Goal: Information Seeking & Learning: Check status

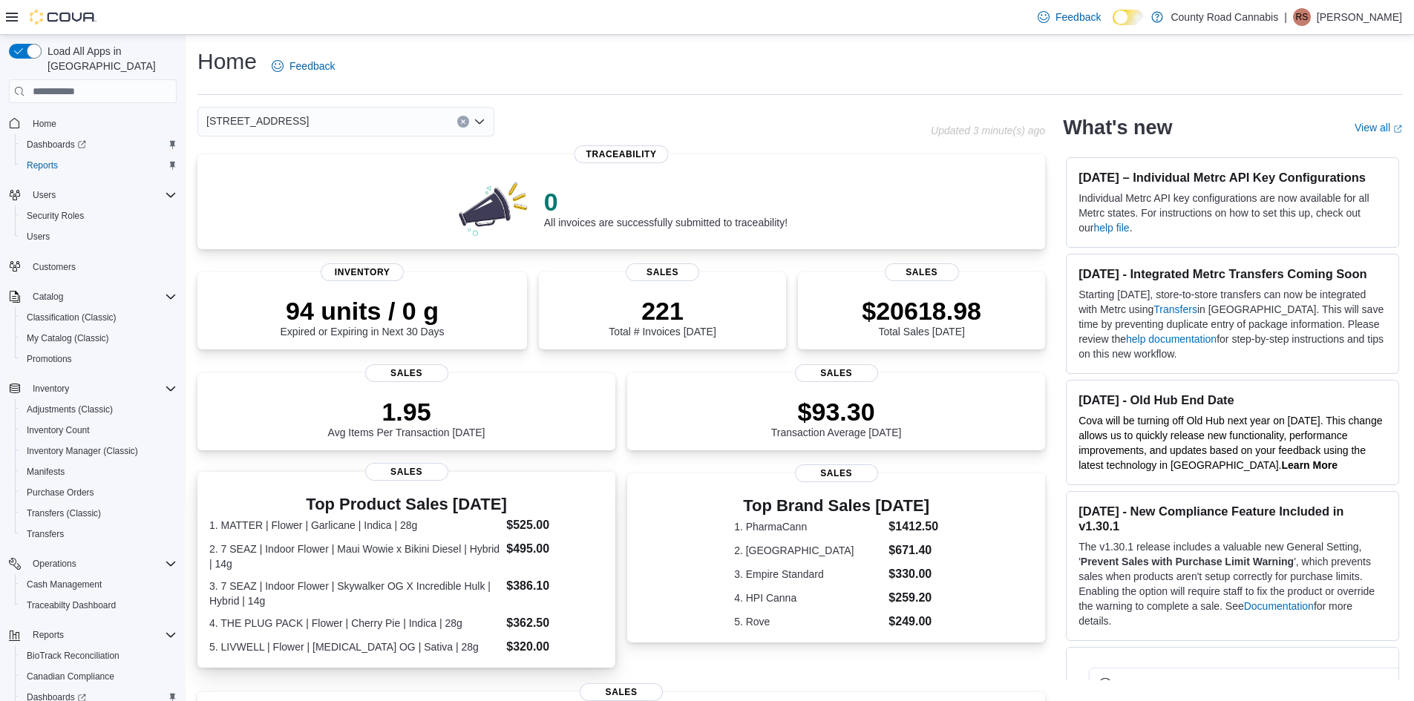
click at [456, 556] on dt "2. 7 SEAZ | Indoor Flower | Maui Wowie x Bikini Diesel | Hybrid | 14g" at bounding box center [354, 557] width 291 height 30
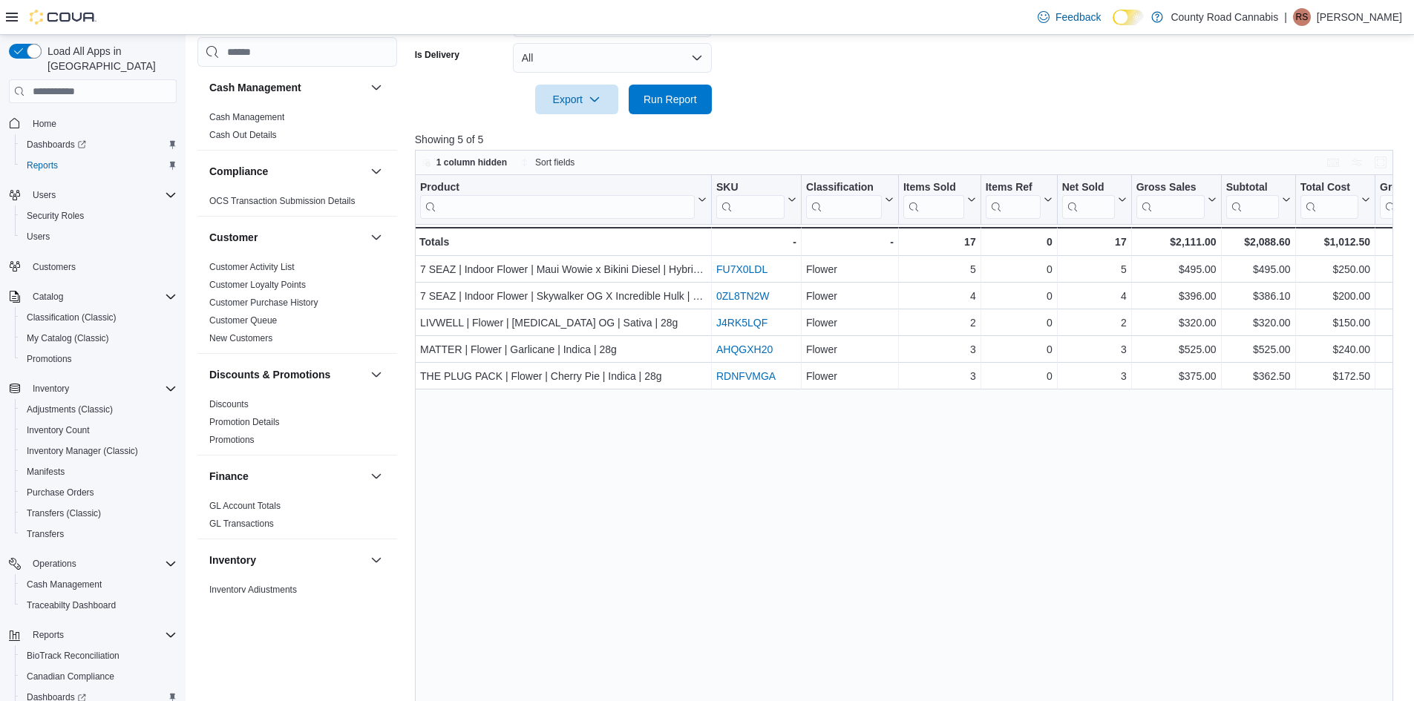
scroll to position [582, 0]
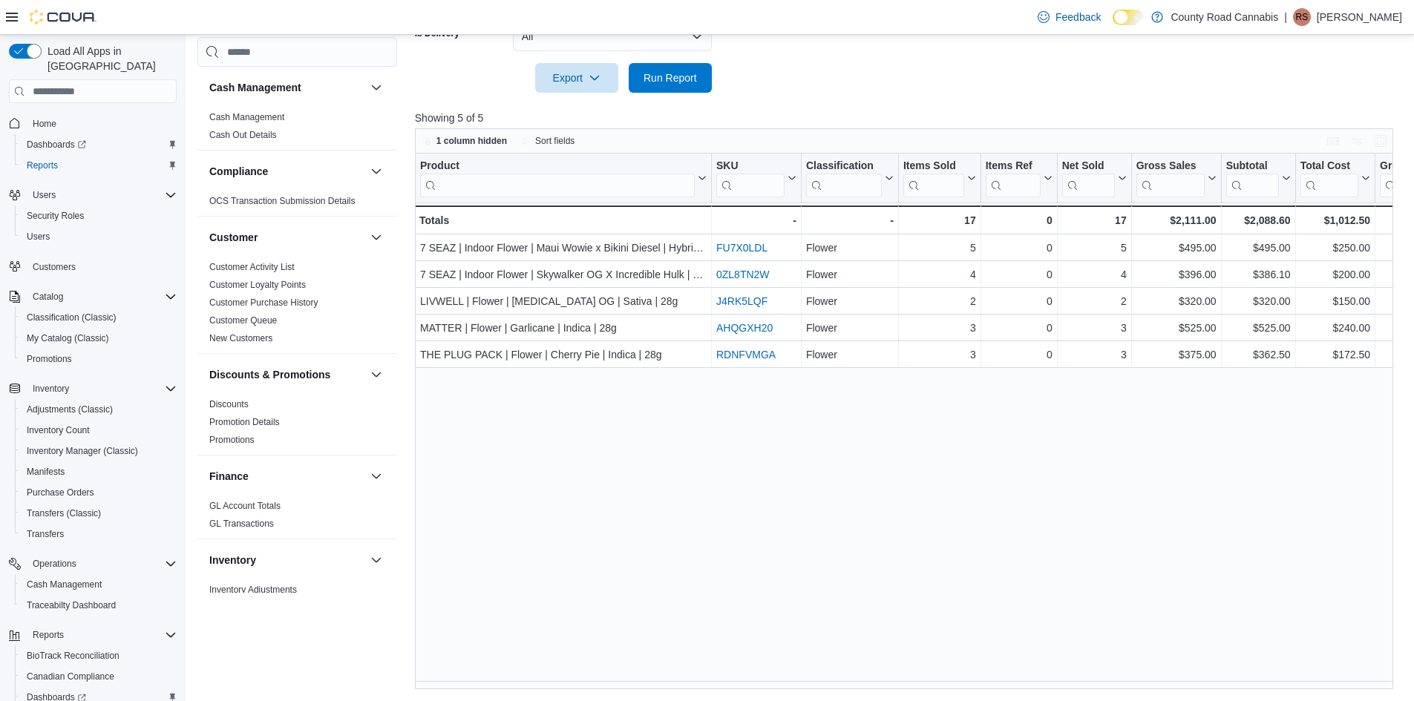
drag, startPoint x: 660, startPoint y: 681, endPoint x: 720, endPoint y: 671, distance: 60.9
click at [720, 671] on div "Product Click to view column header actions SKU Click to view column header act…" at bounding box center [909, 422] width 989 height 536
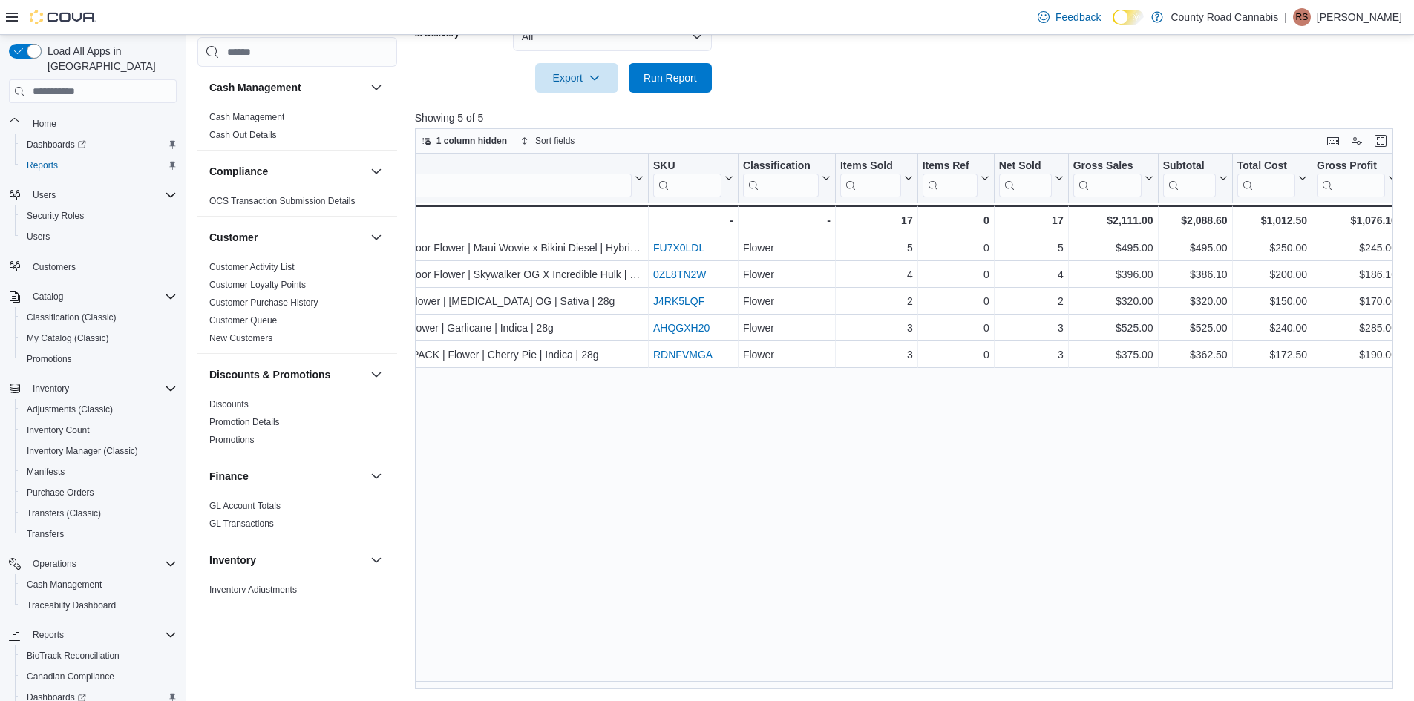
scroll to position [0, 0]
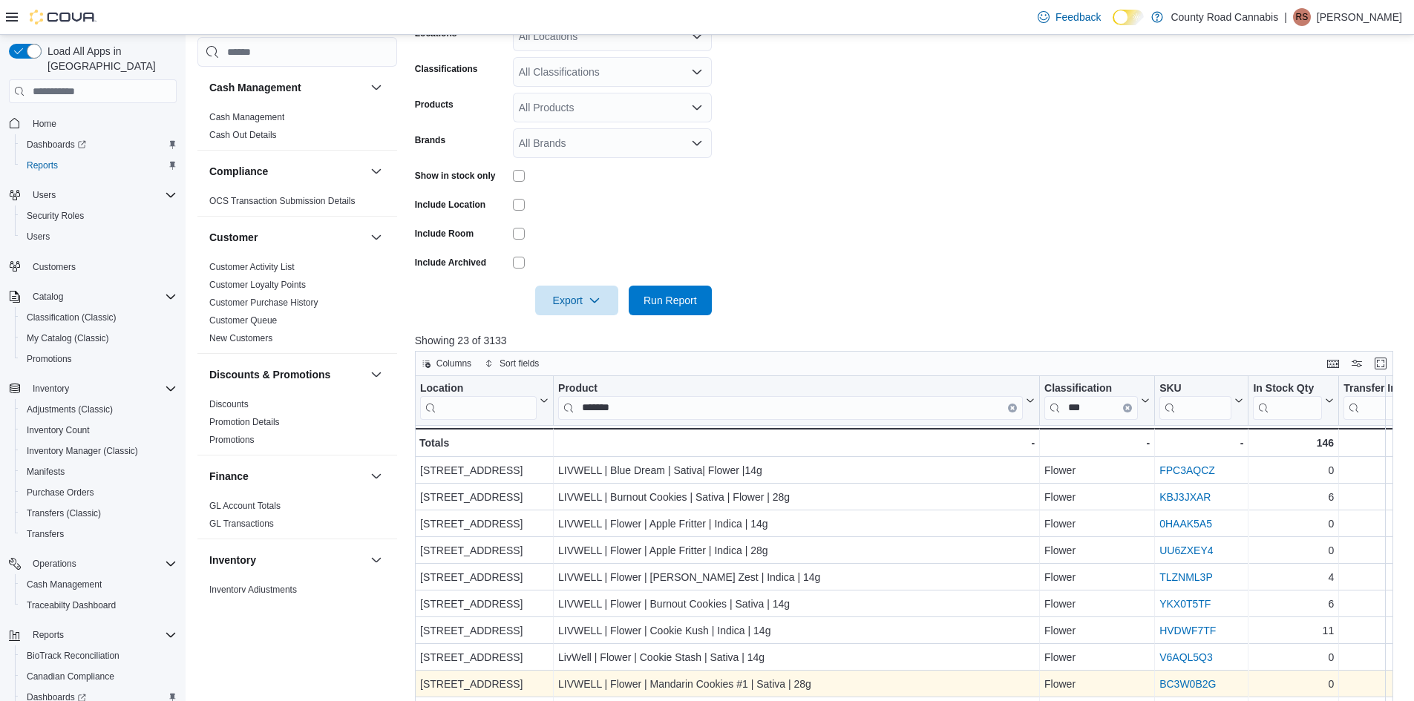
scroll to position [0, 31]
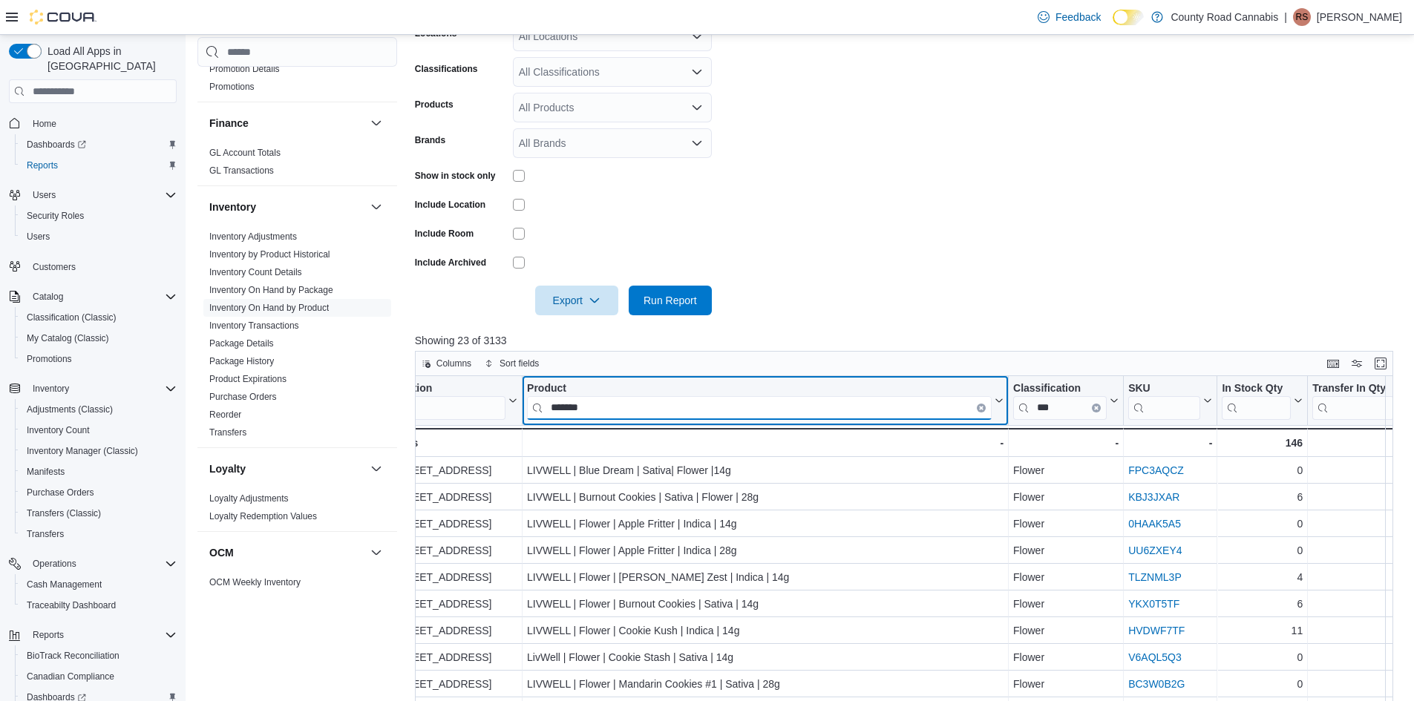
drag, startPoint x: 603, startPoint y: 412, endPoint x: 491, endPoint y: 410, distance: 112.1
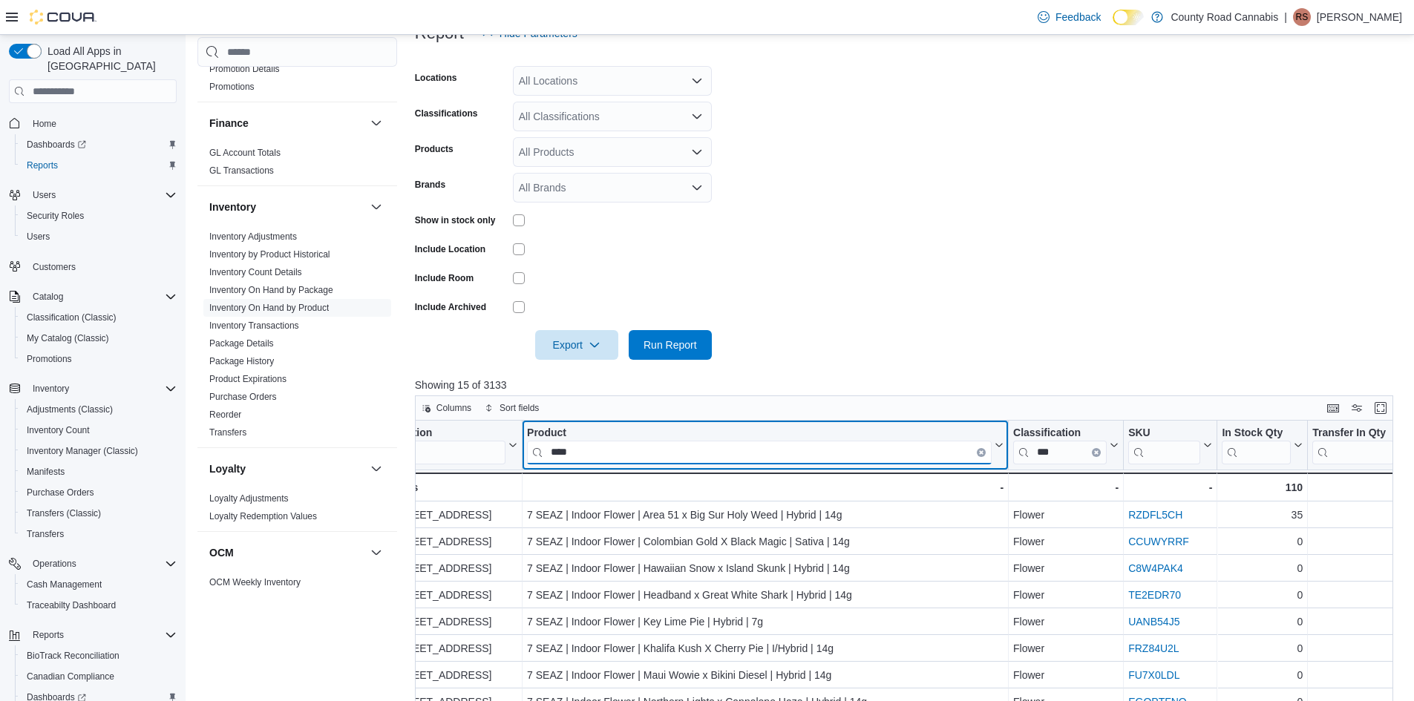
scroll to position [185, 0]
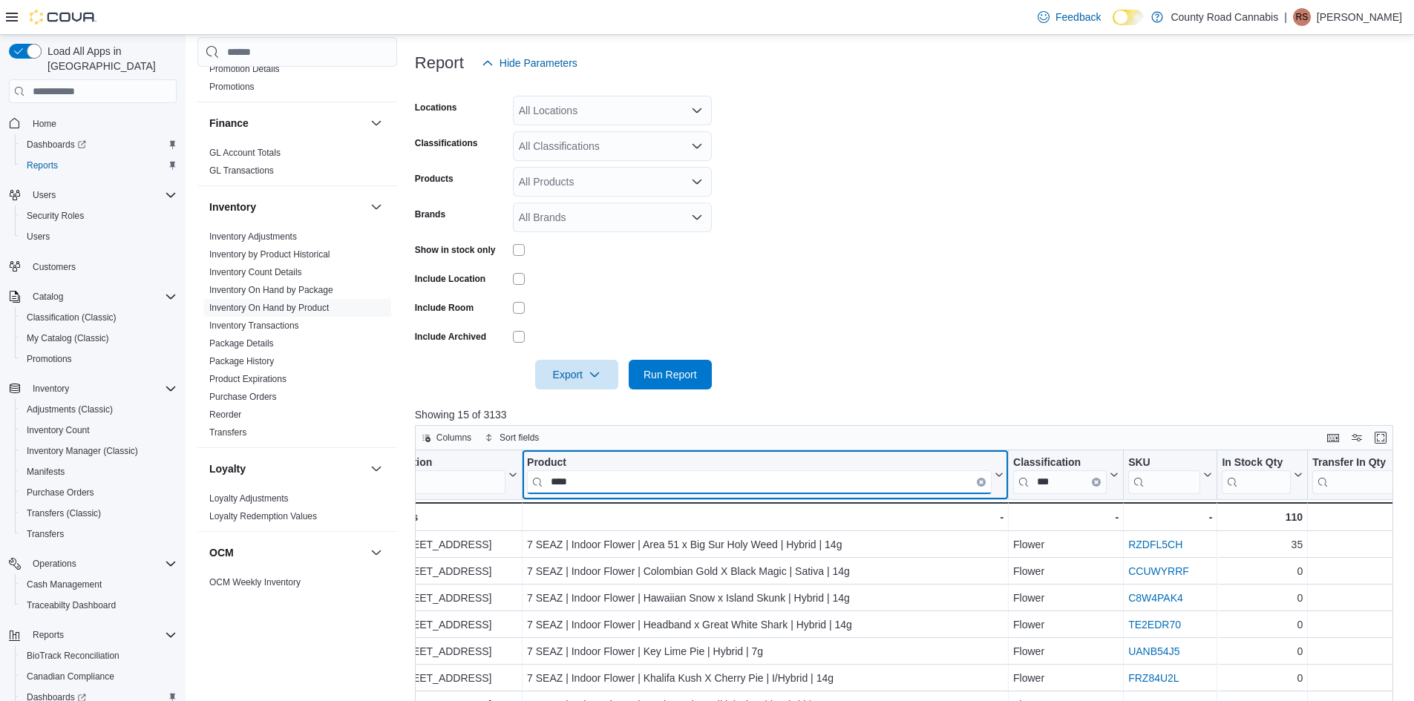
type input "****"
